Goal: Task Accomplishment & Management: Use online tool/utility

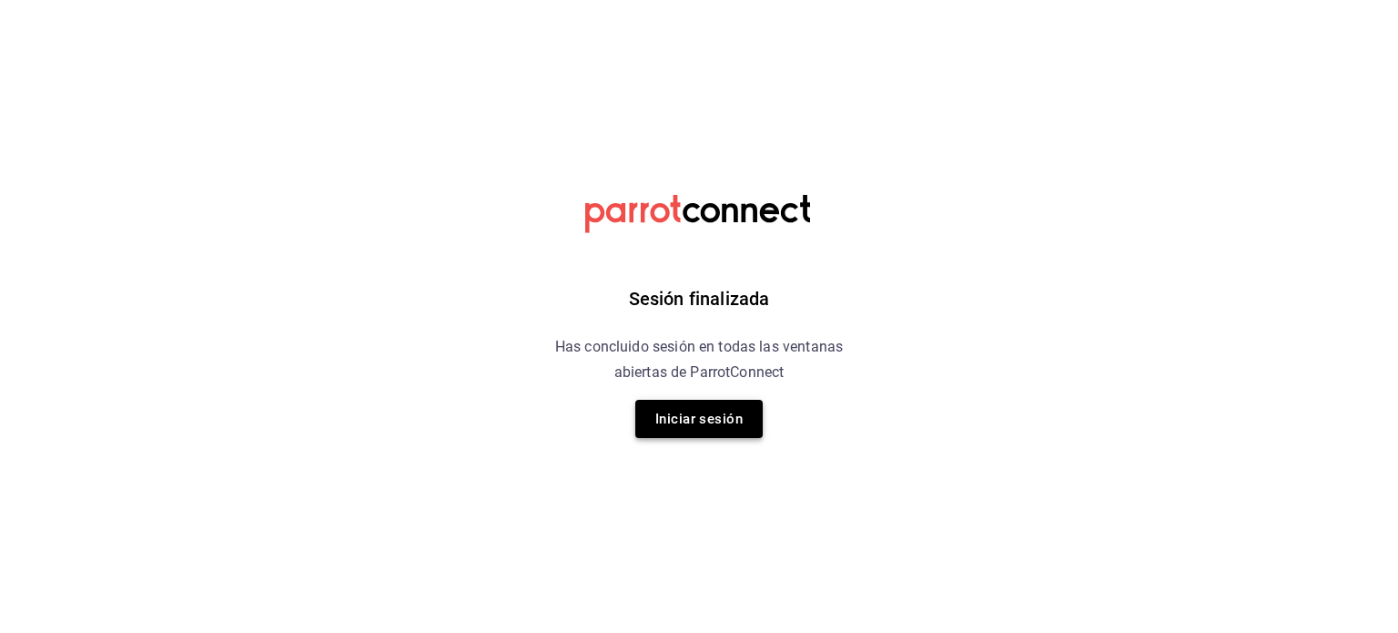
click at [735, 411] on button "Iniciar sesión" at bounding box center [698, 419] width 127 height 38
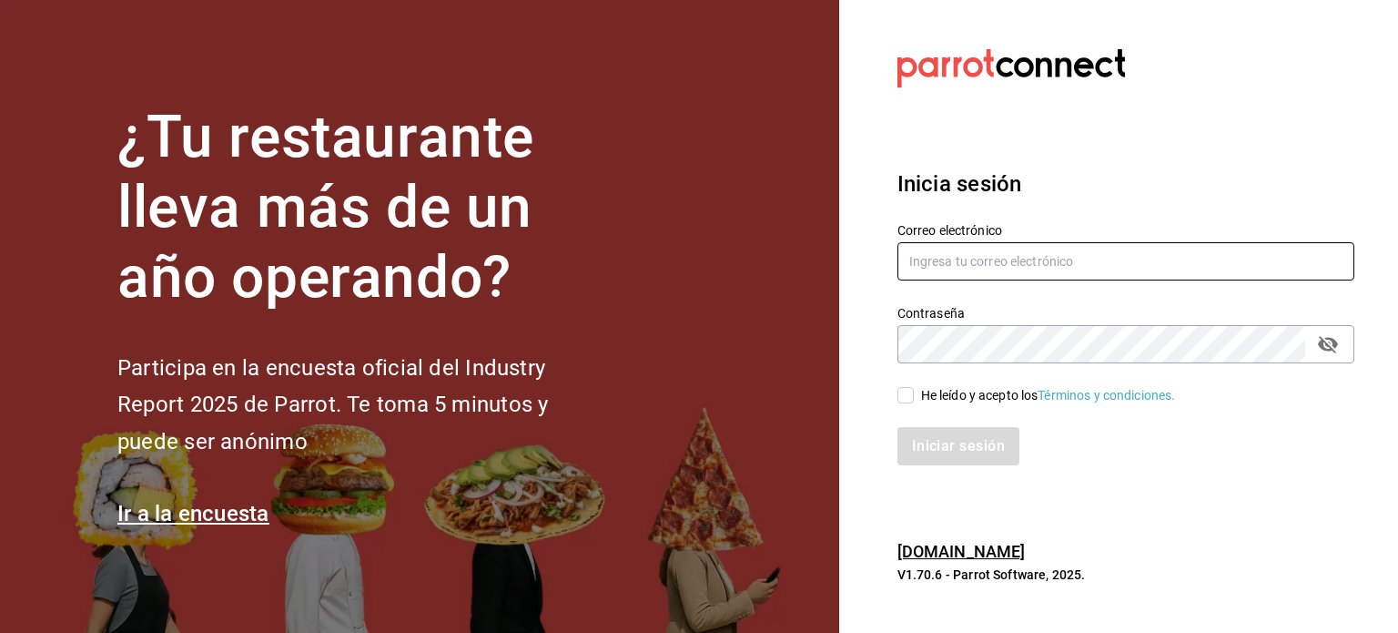
type input "rickybobbysco@gmail.com"
click at [913, 398] on input "He leído y acepto los Términos y condiciones." at bounding box center [905, 395] width 16 height 16
checkbox input "true"
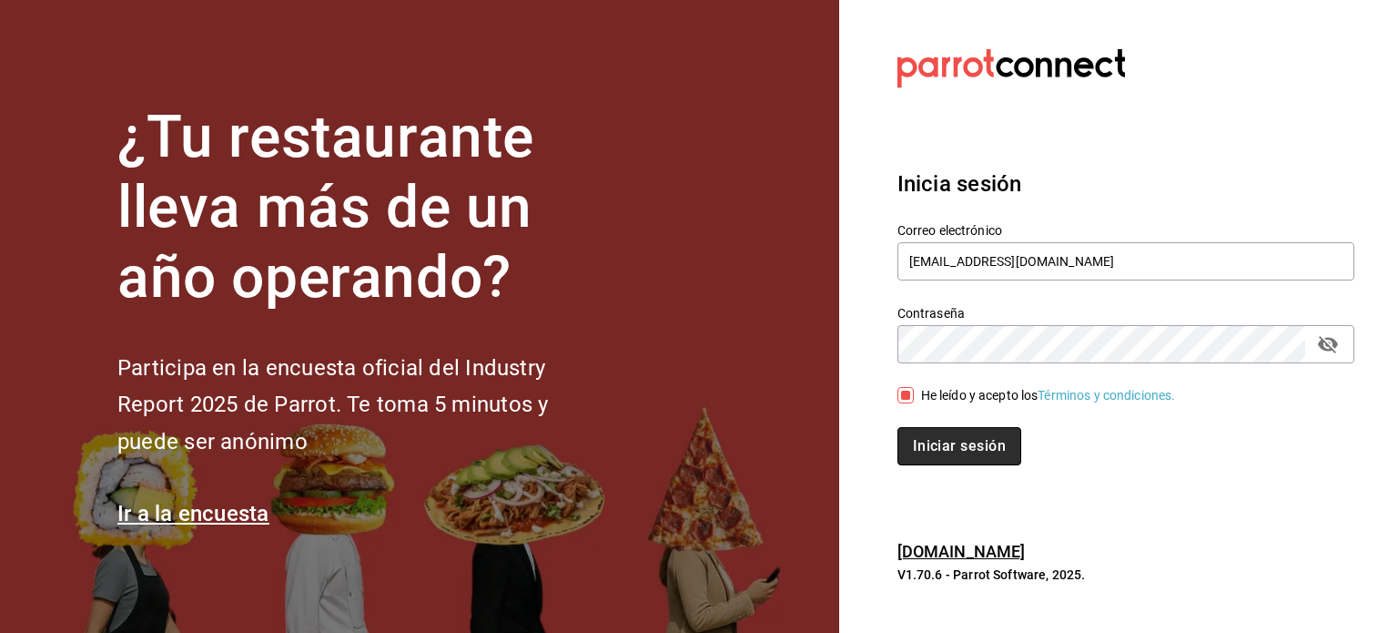
click at [928, 443] on button "Iniciar sesión" at bounding box center [959, 446] width 124 height 38
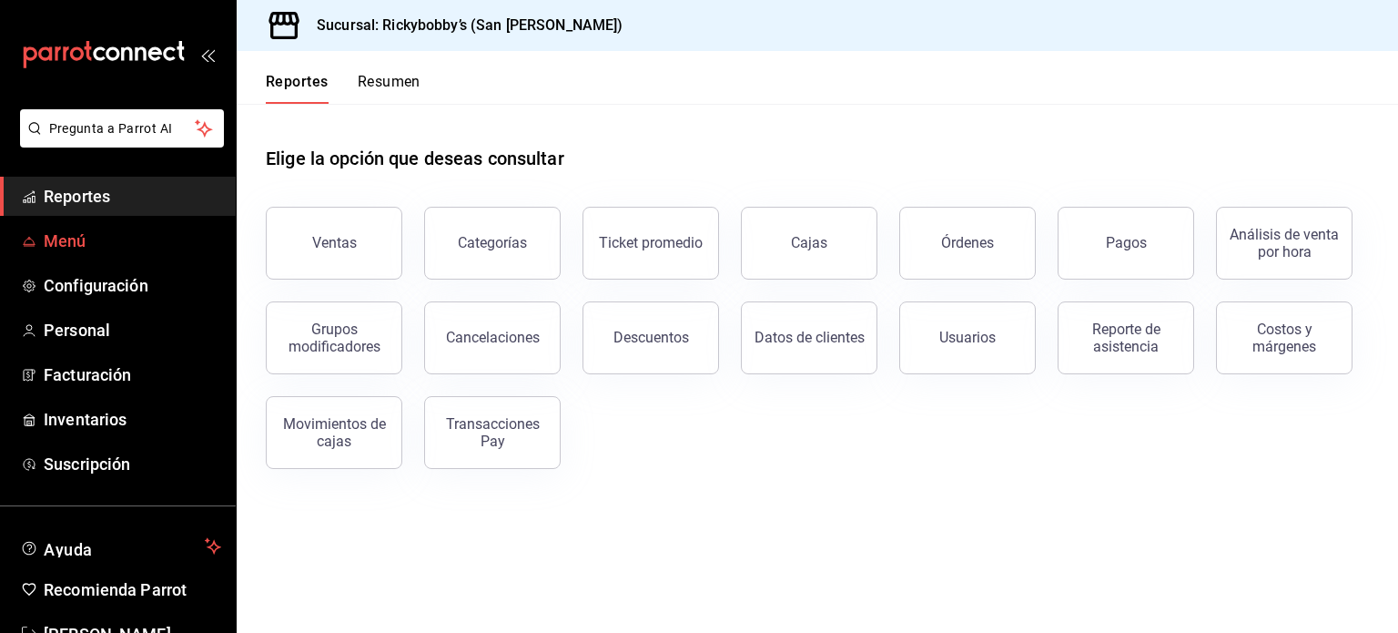
click at [158, 238] on span "Menú" at bounding box center [132, 240] width 177 height 25
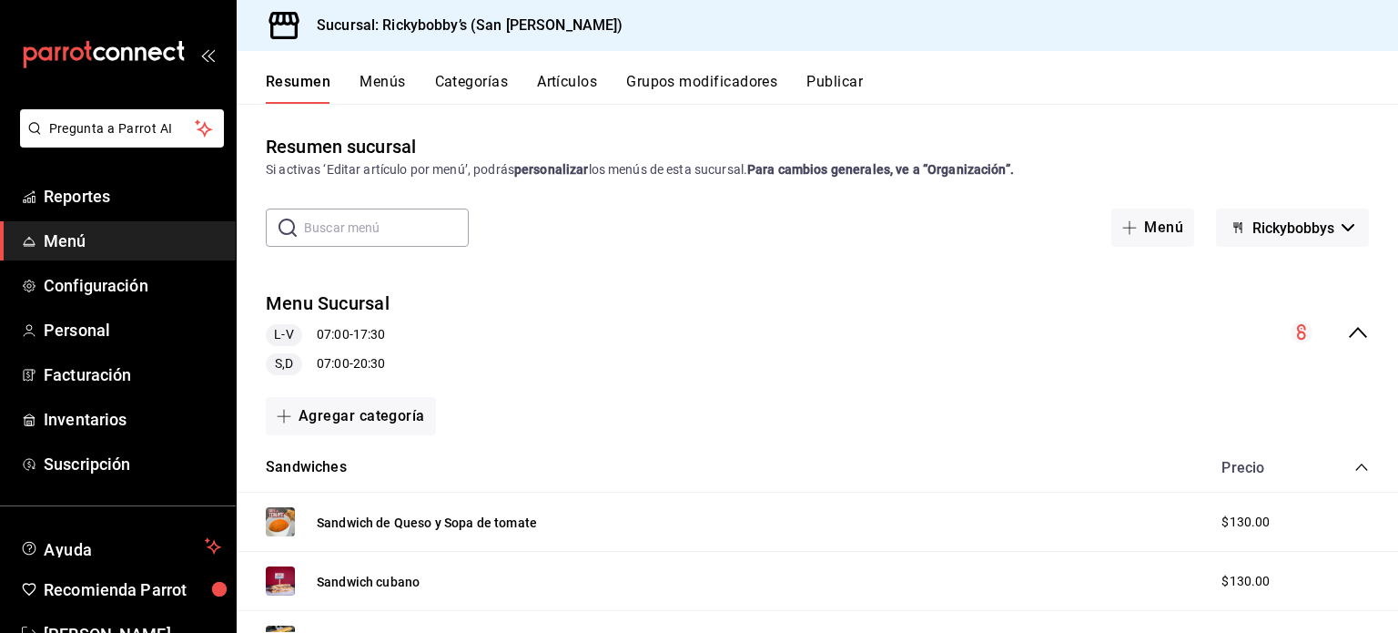
click at [384, 94] on button "Menús" at bounding box center [383, 88] width 46 height 31
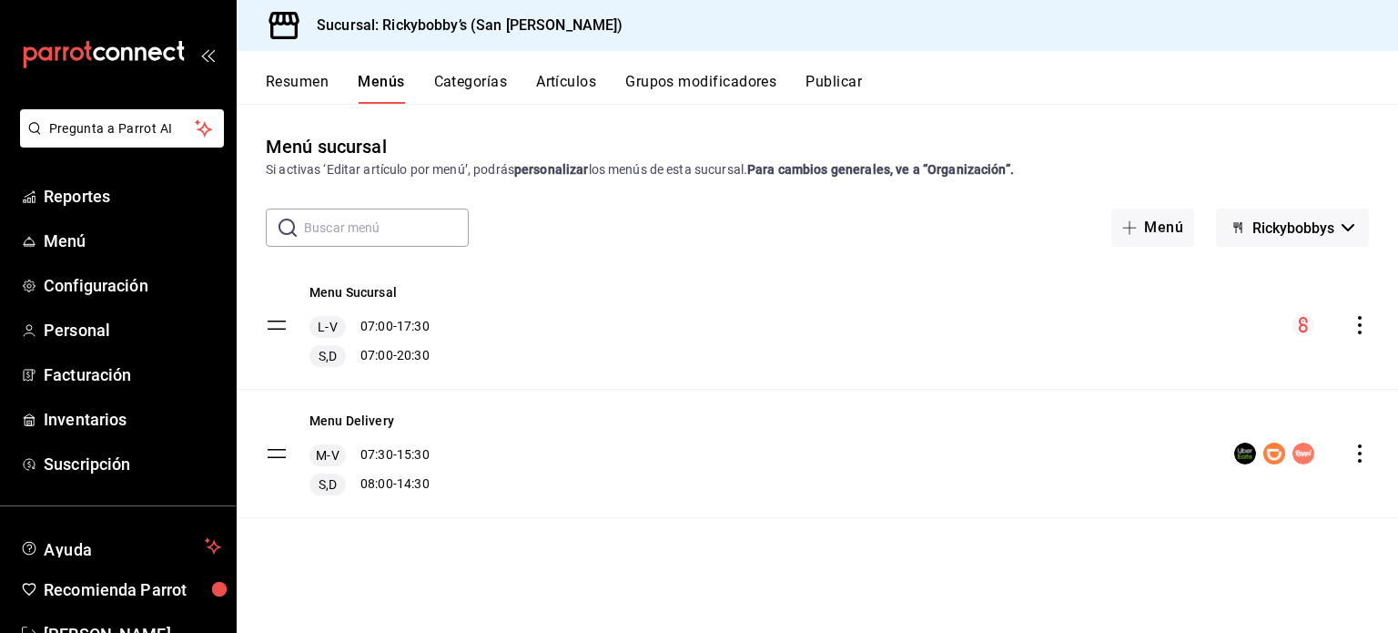
click at [578, 89] on button "Artículos" at bounding box center [566, 88] width 60 height 31
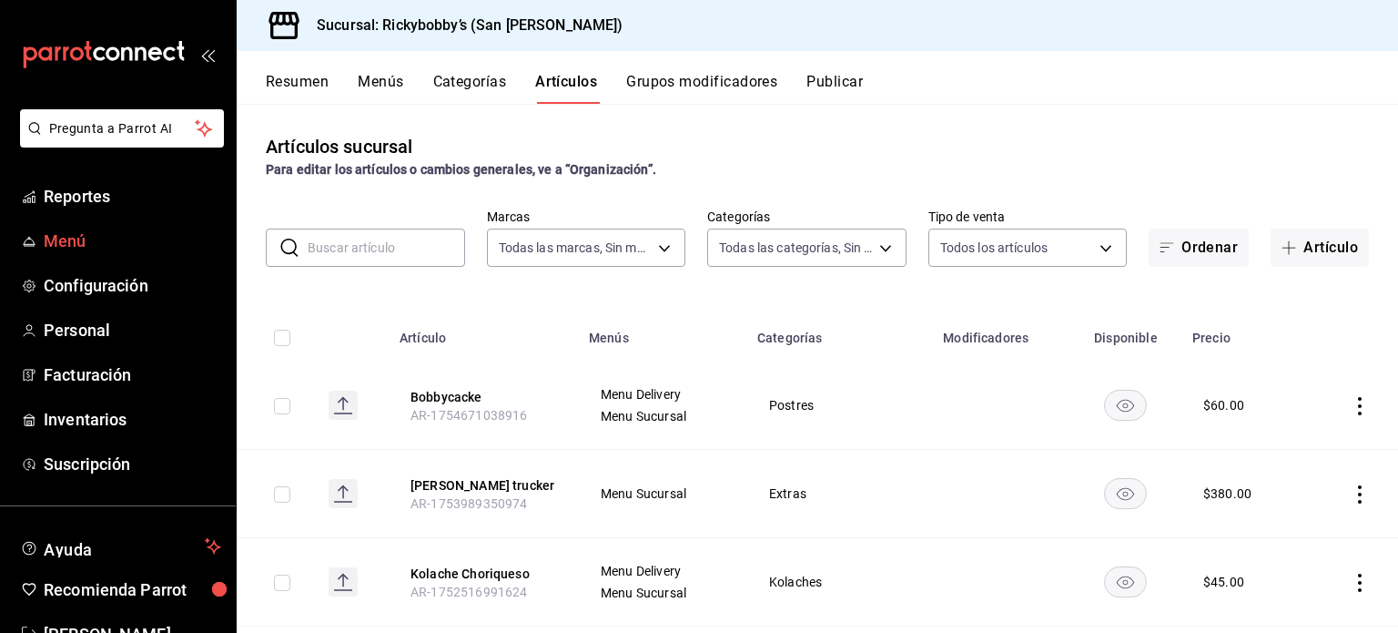
type input "8c1d543a-4626-4996-a18a-06f35260a92b"
type input "feaf9a3c-9de0-4165-a74d-6f301a597533,e74e4215-5add-4e19-9457-09a1f3ce8d6b,548d3…"
click at [63, 232] on span "Menú" at bounding box center [132, 240] width 177 height 25
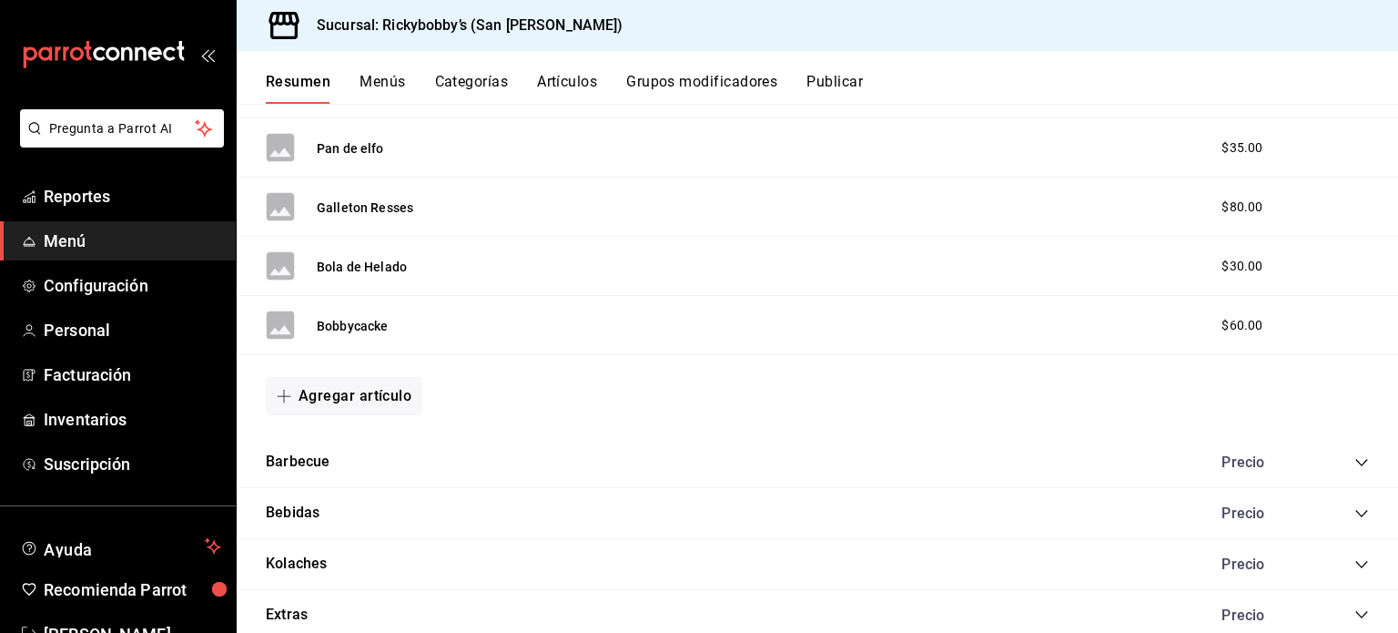
scroll to position [2537, 0]
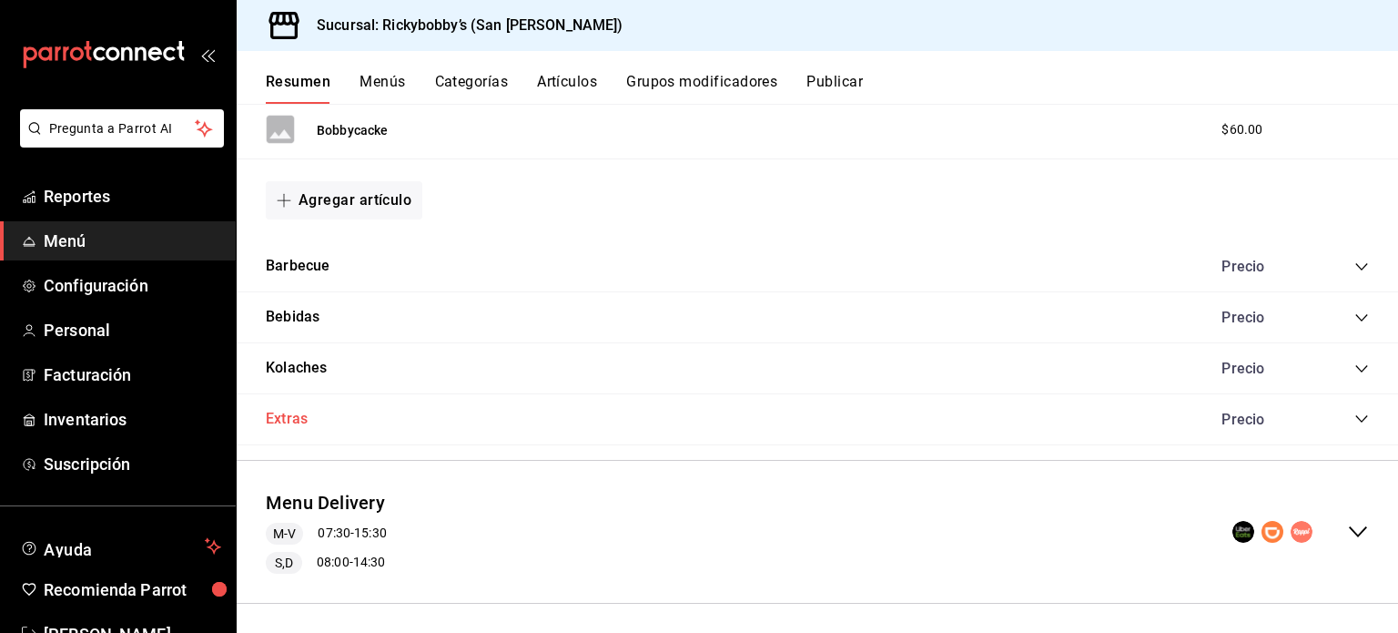
click at [281, 409] on button "Extras" at bounding box center [287, 419] width 42 height 21
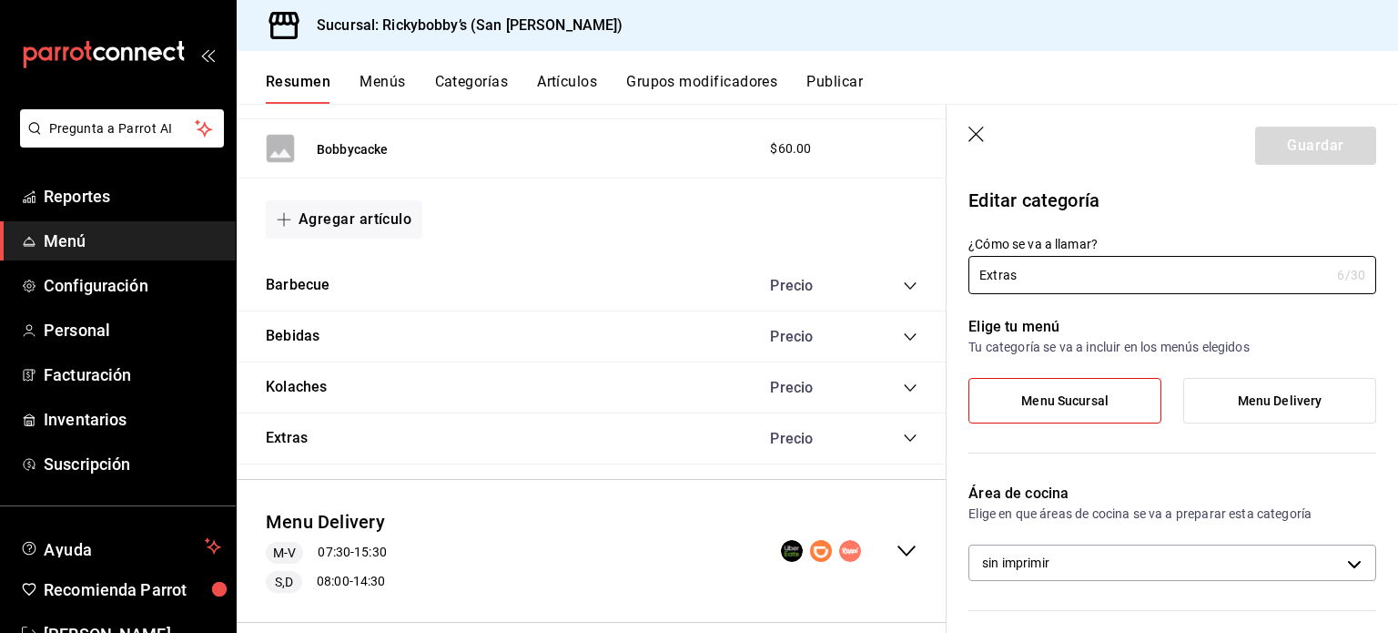
scroll to position [2556, 0]
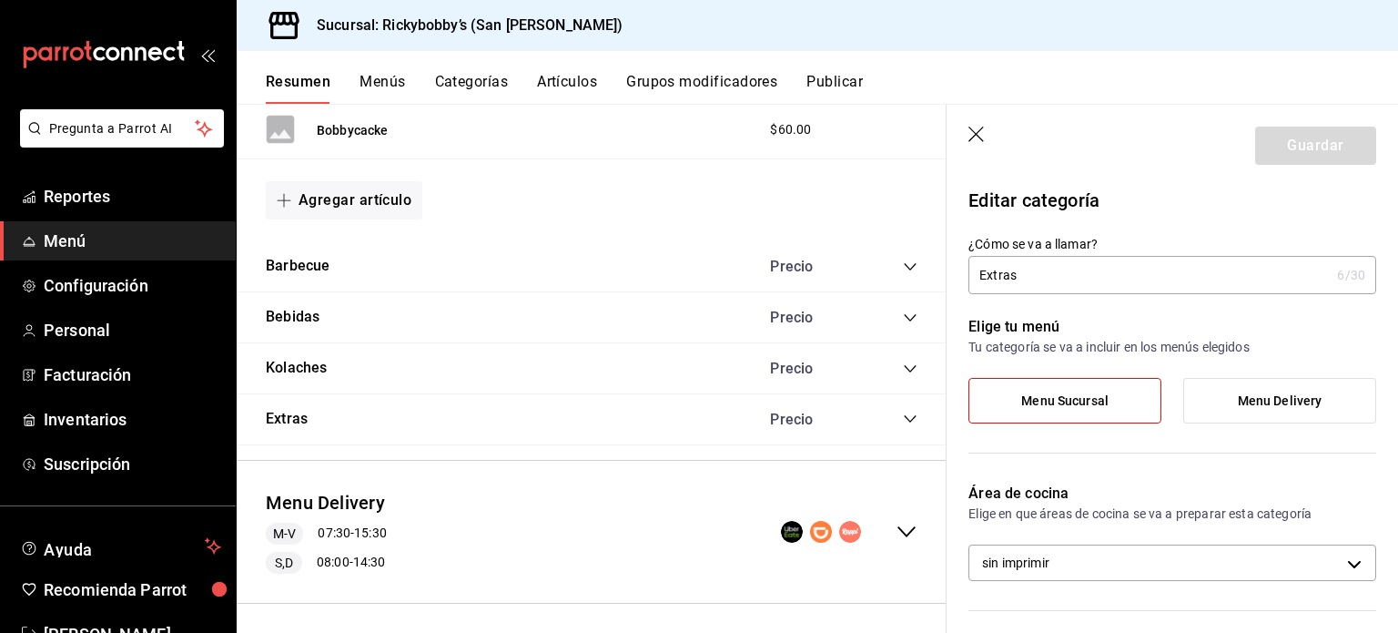
click at [385, 84] on button "Menús" at bounding box center [383, 88] width 46 height 31
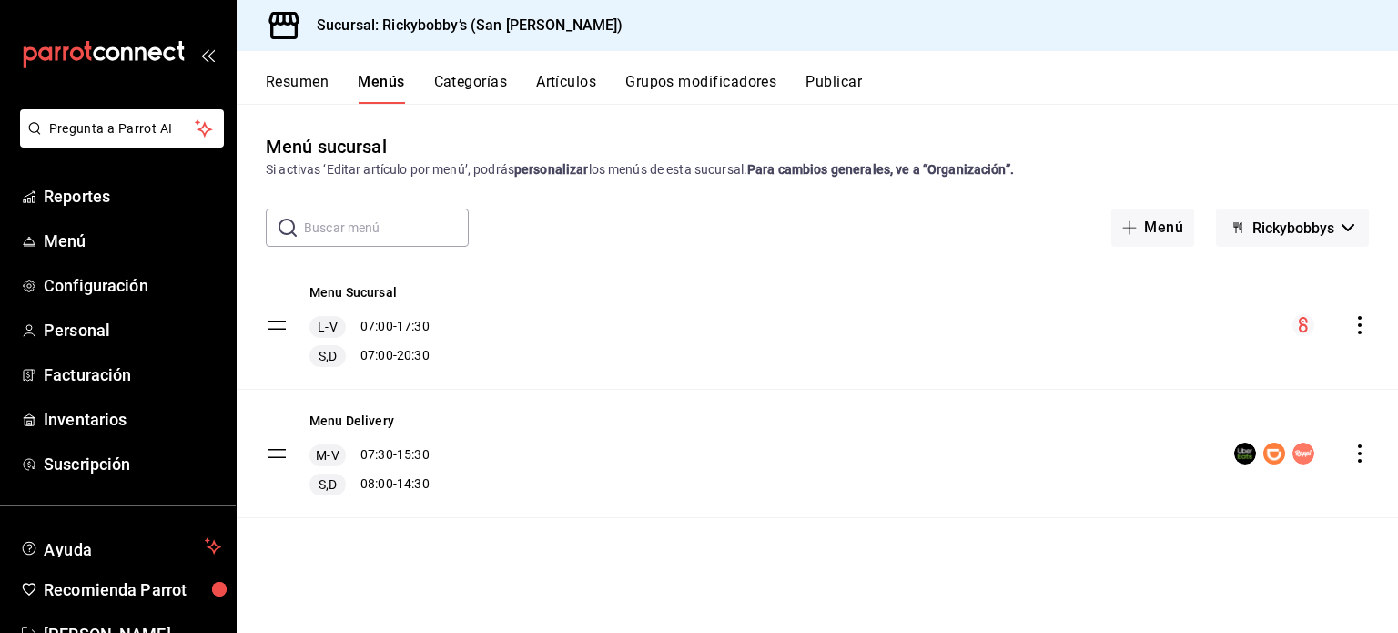
click at [301, 80] on button "Resumen" at bounding box center [297, 88] width 63 height 31
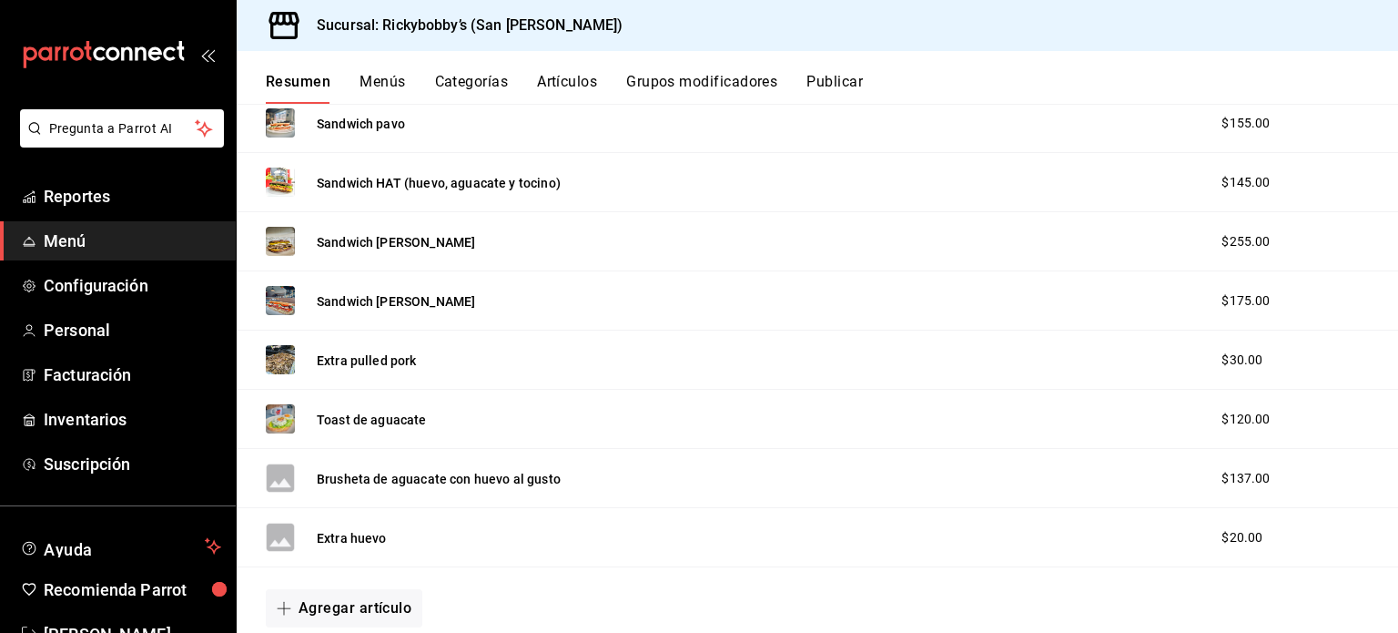
scroll to position [805, 0]
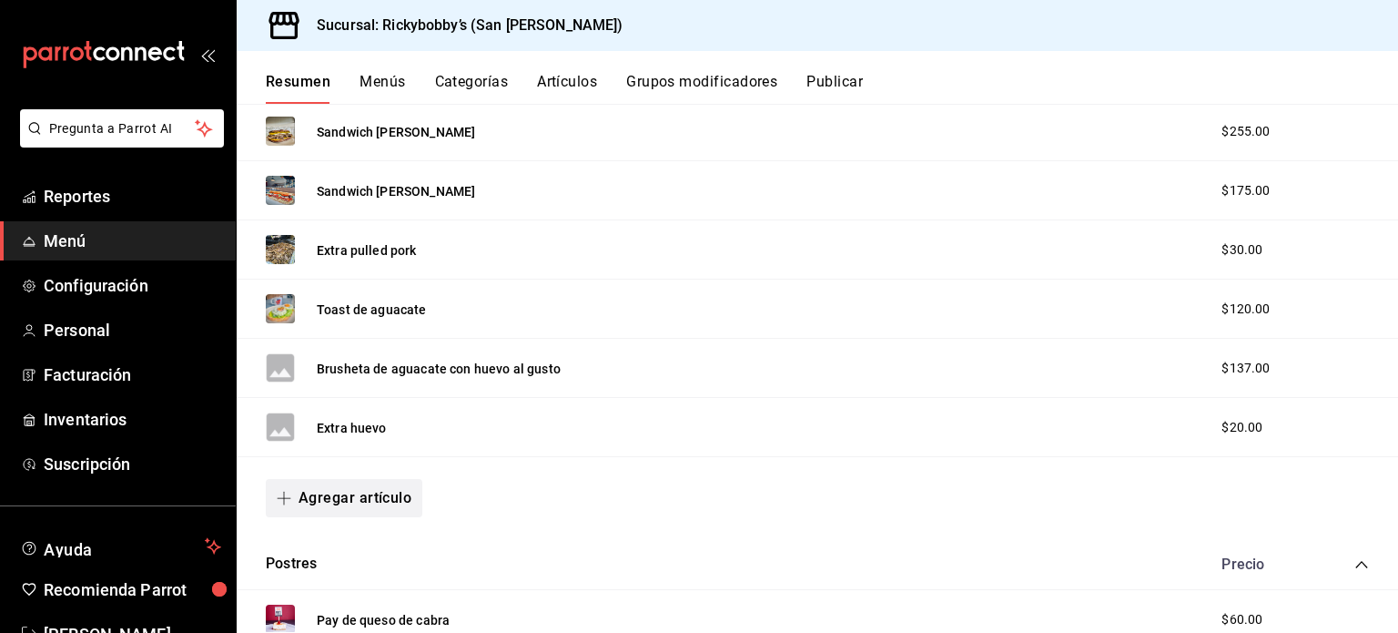
click at [339, 499] on button "Agregar artículo" at bounding box center [344, 498] width 157 height 38
click at [326, 596] on li "Artículo nuevo" at bounding box center [337, 588] width 143 height 45
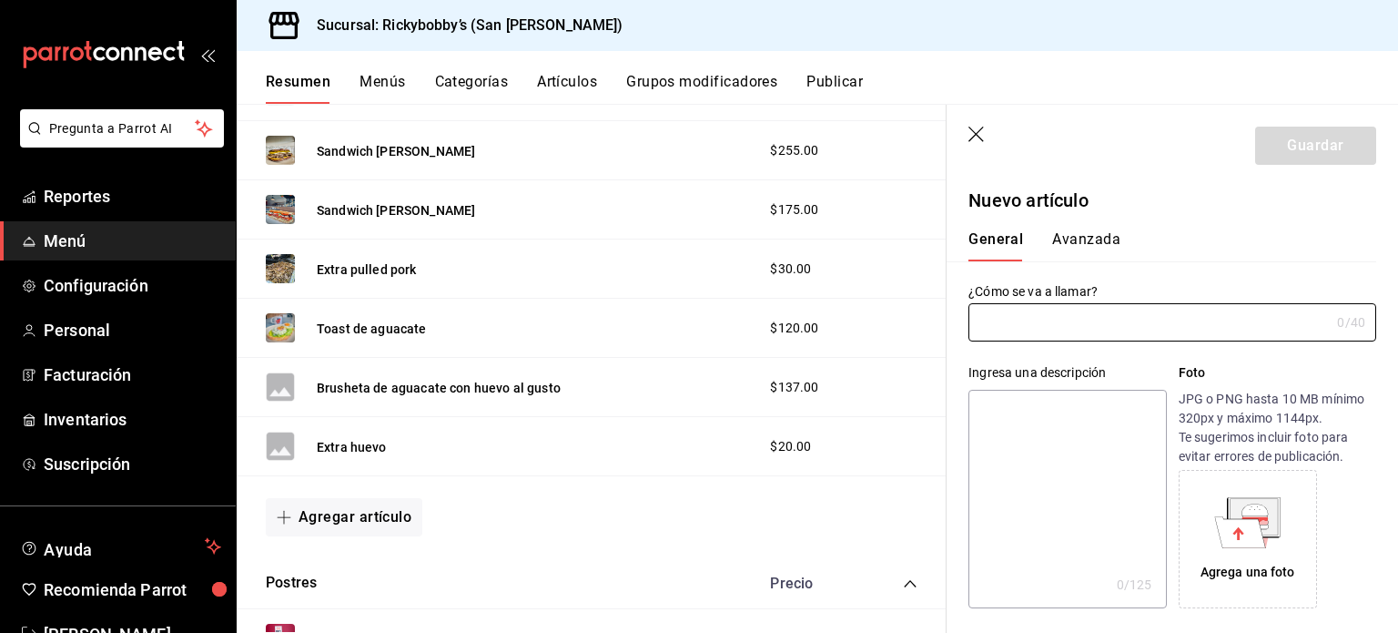
click at [1038, 329] on input "text" at bounding box center [1148, 322] width 361 height 36
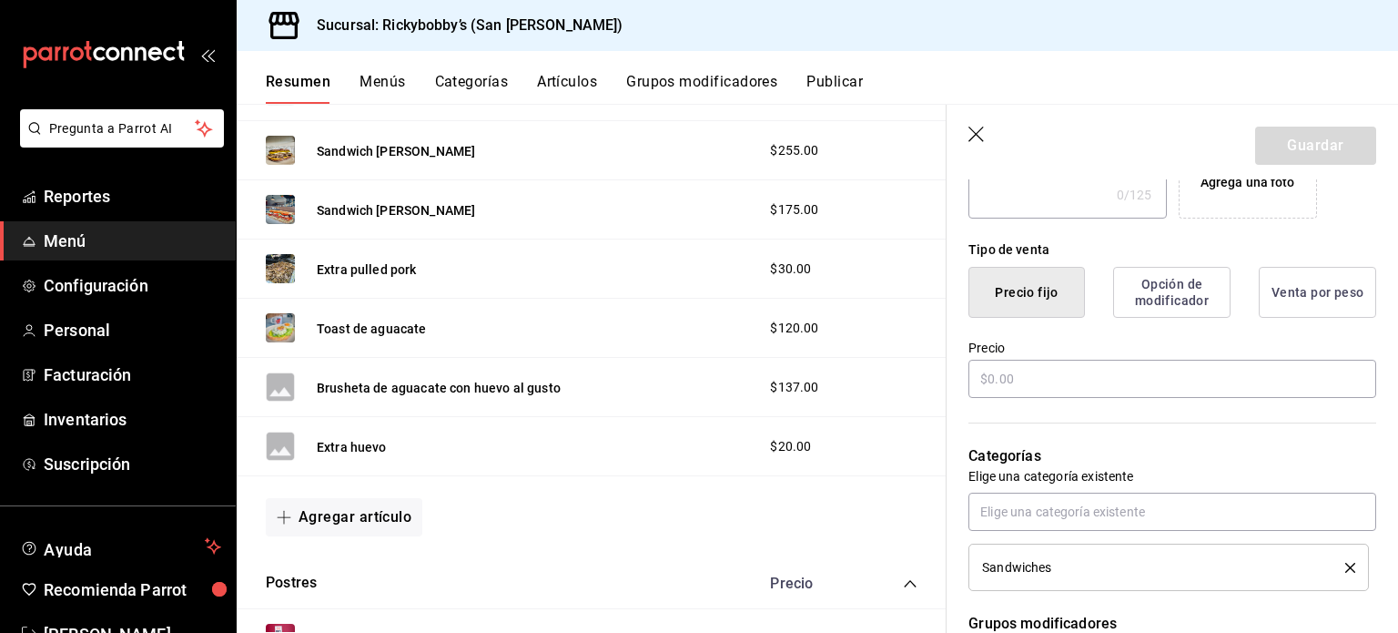
scroll to position [390, 0]
type input "sopa de tomate"
click at [1001, 386] on input "text" at bounding box center [1172, 379] width 408 height 38
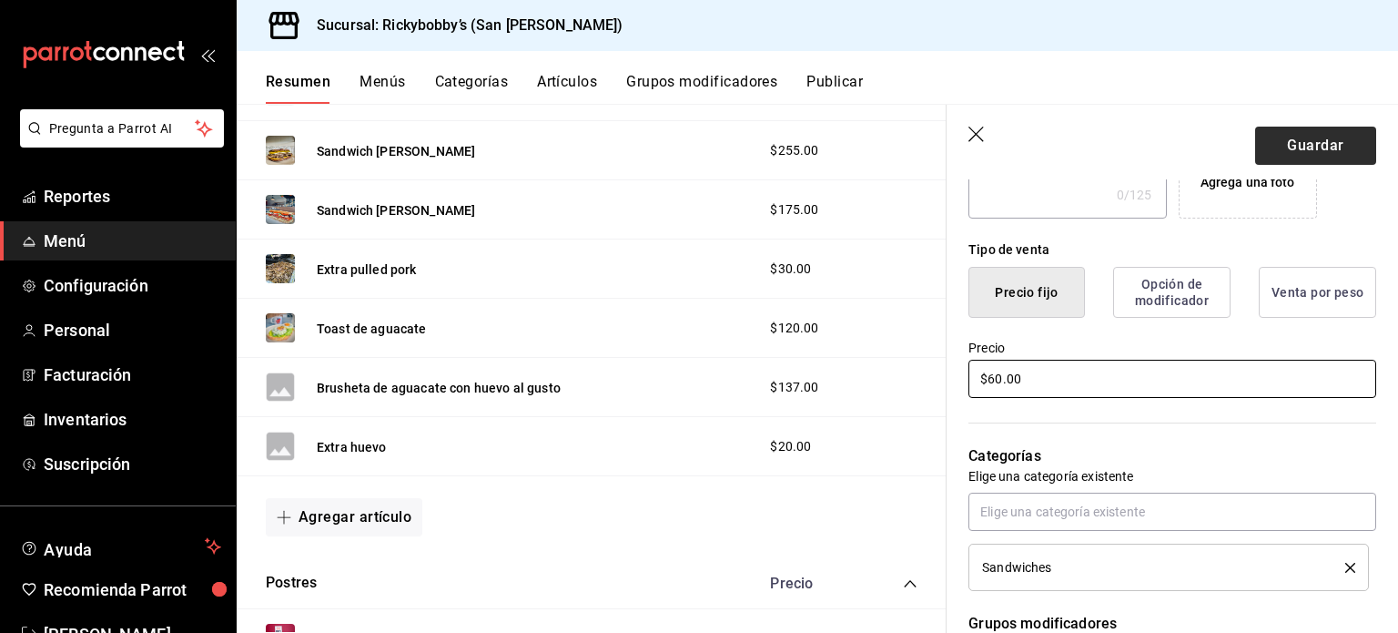
type input "$60.00"
click at [1317, 136] on button "Guardar" at bounding box center [1315, 146] width 121 height 38
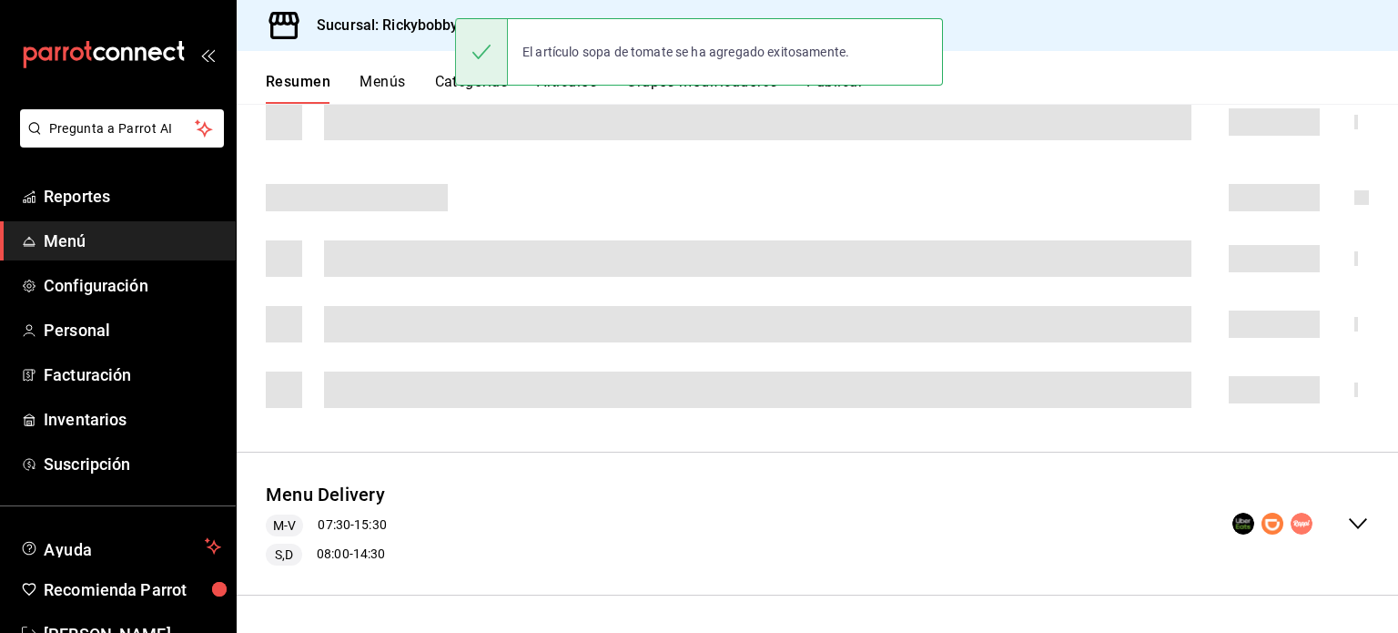
scroll to position [488, 0]
